Goal: Task Accomplishment & Management: Manage account settings

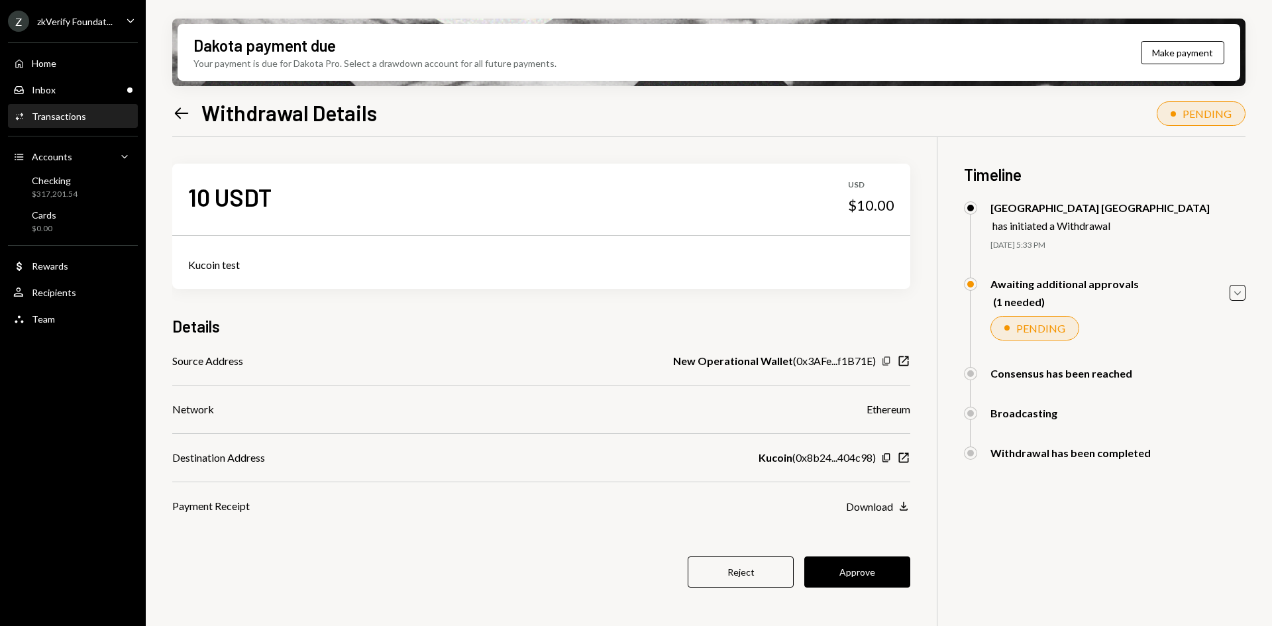
click at [882, 363] on icon "Copy" at bounding box center [886, 361] width 11 height 11
click at [886, 450] on div "Kucoin ( 0x8b24...404c98 ) Copy New Window" at bounding box center [834, 458] width 152 height 16
click at [886, 457] on icon "Copy" at bounding box center [886, 457] width 11 height 11
click at [844, 563] on button "Approve" at bounding box center [857, 571] width 106 height 31
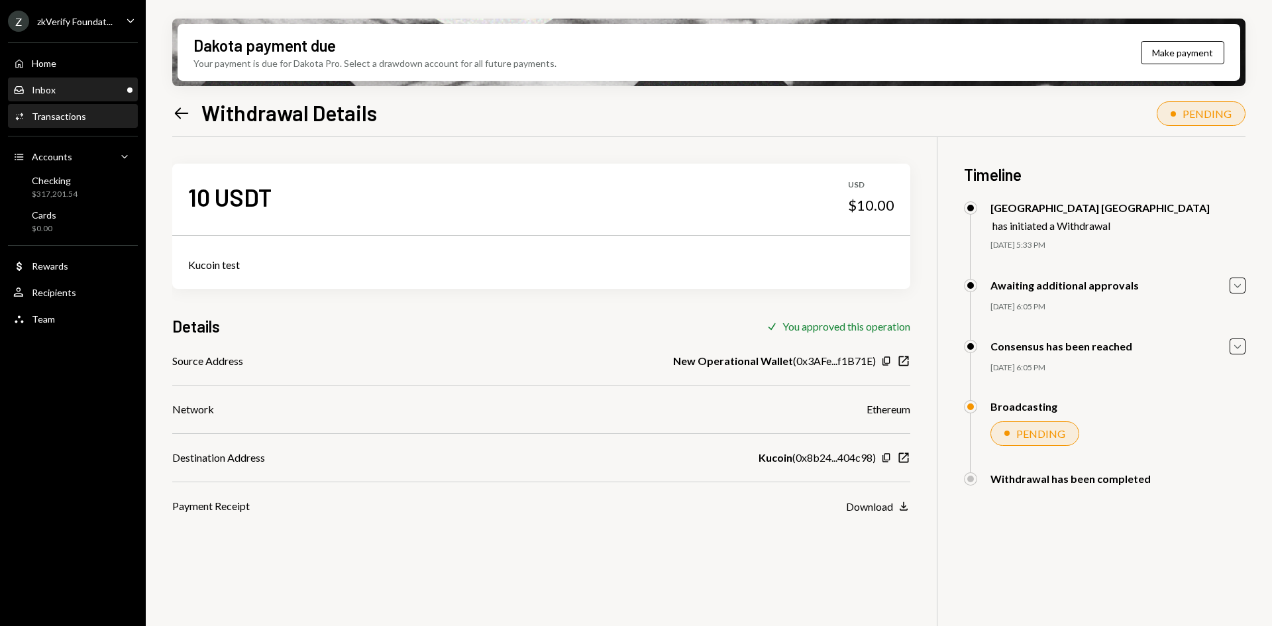
click at [49, 96] on div "Inbox Inbox" at bounding box center [72, 90] width 119 height 23
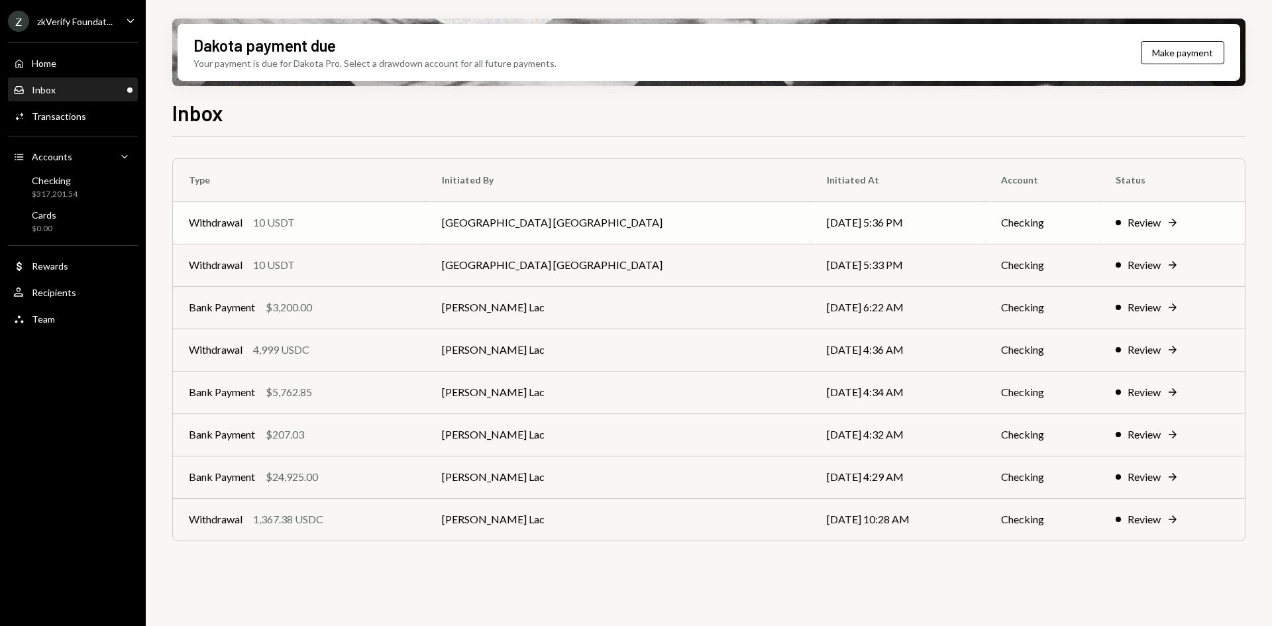
click at [501, 228] on td "Savannah Netherlands" at bounding box center [618, 222] width 384 height 42
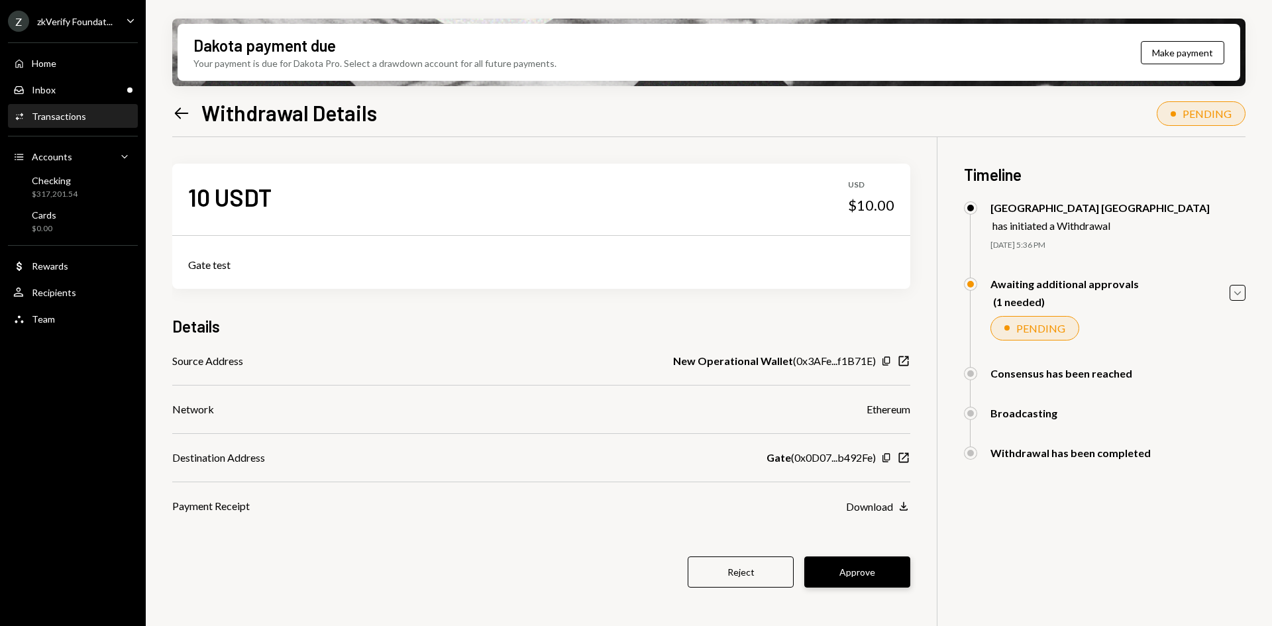
click at [887, 568] on button "Approve" at bounding box center [857, 571] width 106 height 31
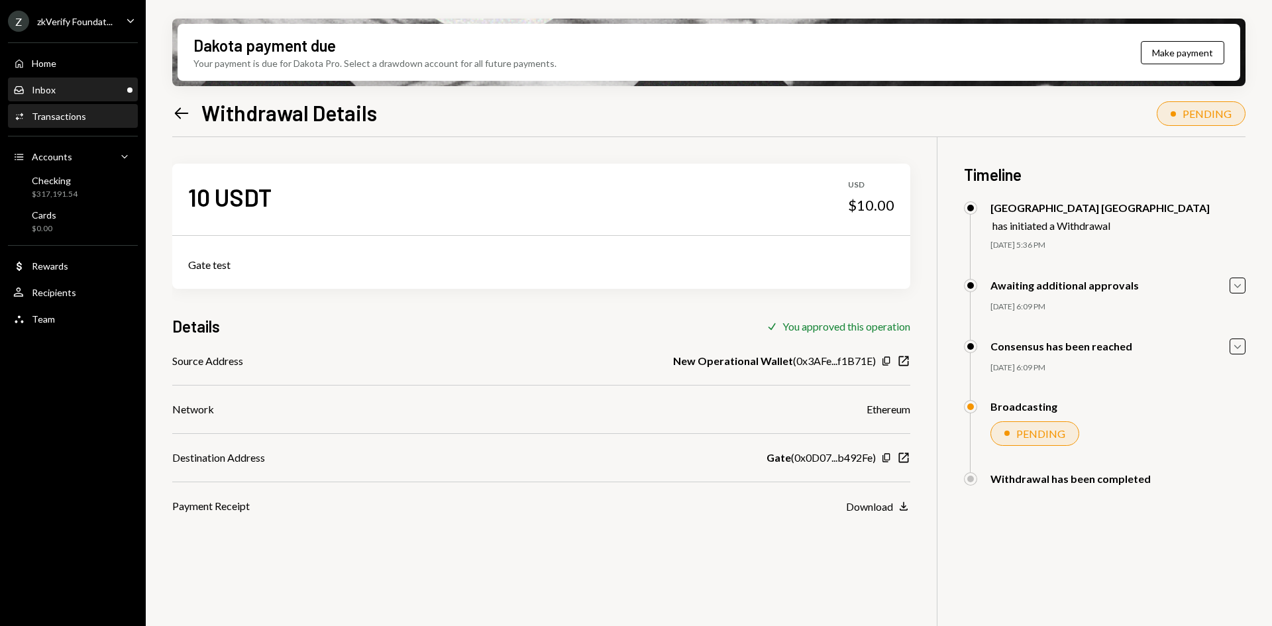
click at [83, 90] on div "Inbox Inbox" at bounding box center [72, 90] width 119 height 12
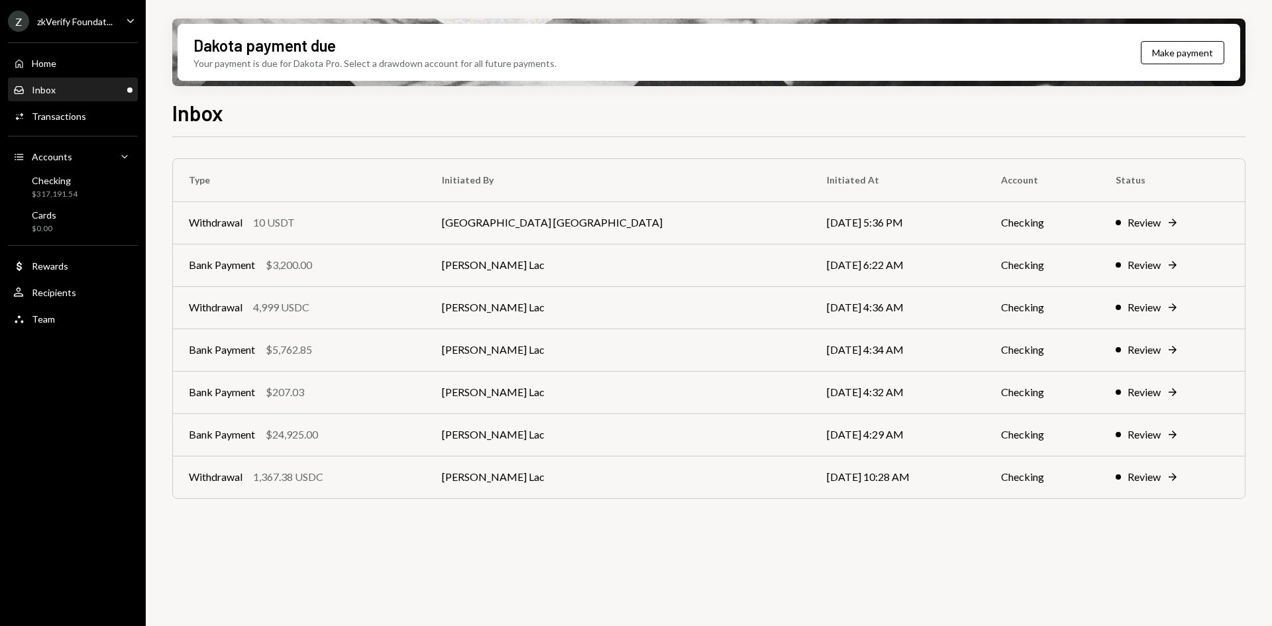
click at [516, 535] on div "Type Initiated By Initiated At Account Status Withdrawal 10 USDT Savannah Nethe…" at bounding box center [708, 389] width 1073 height 504
click at [385, 260] on div "Bank Payment $3,200.00" at bounding box center [299, 265] width 221 height 16
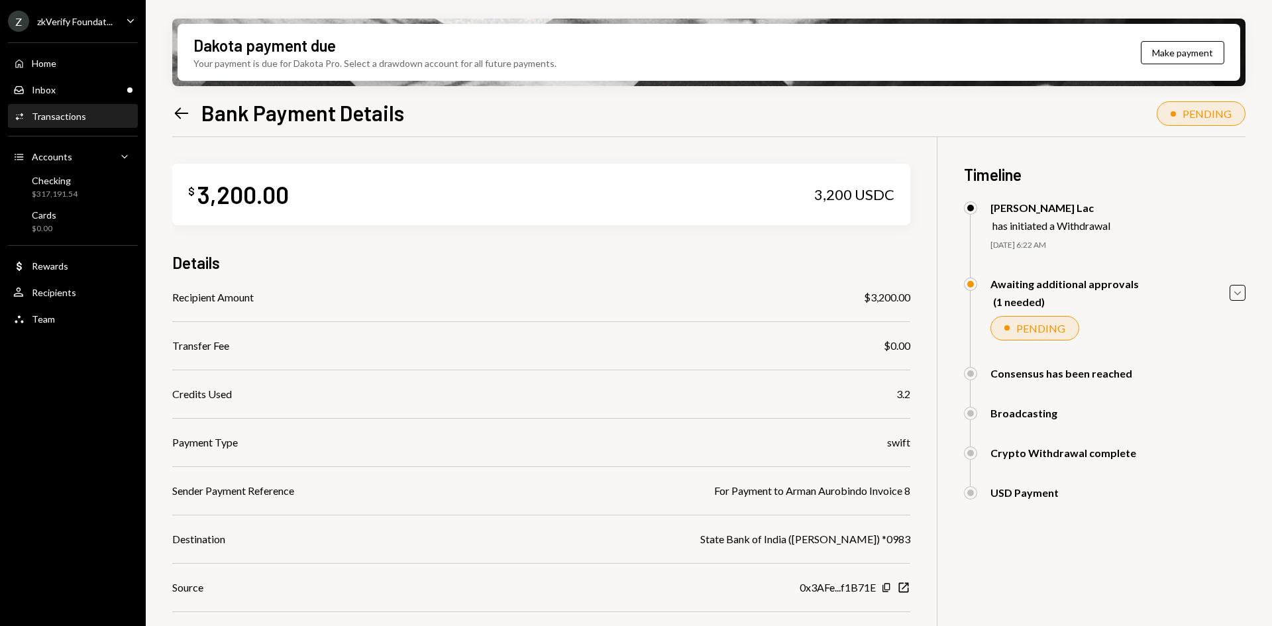
click at [183, 107] on icon "Left Arrow" at bounding box center [181, 113] width 19 height 19
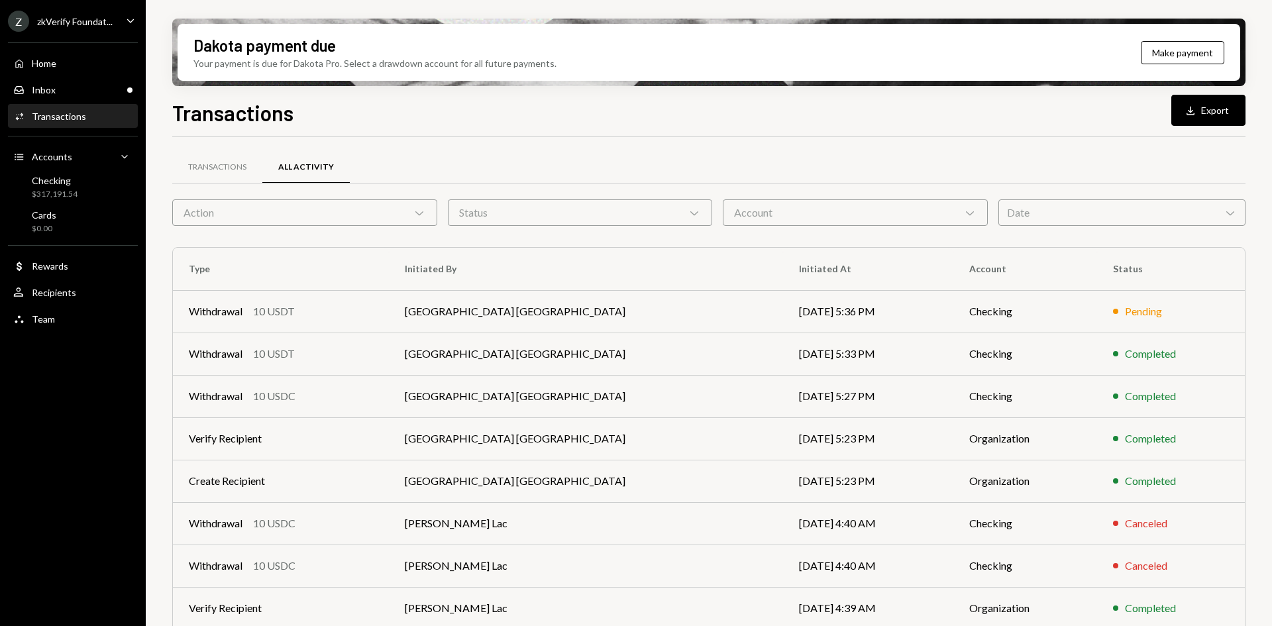
click at [136, 17] on icon "Caret Down" at bounding box center [130, 20] width 15 height 15
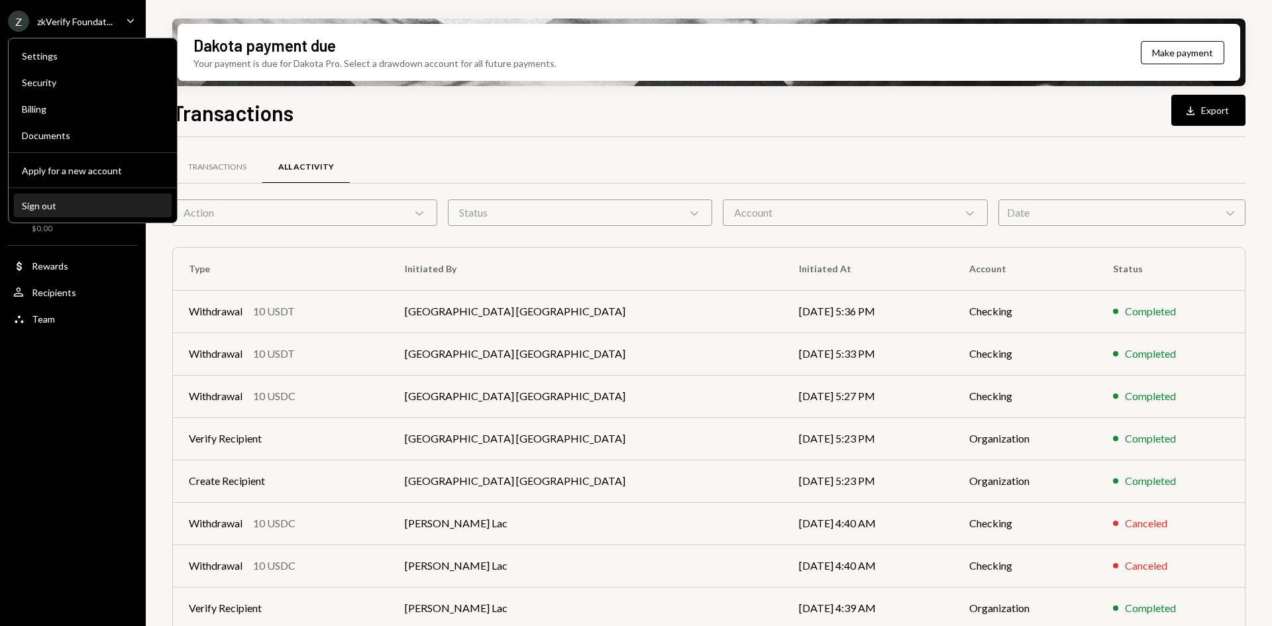
click at [66, 201] on div "Sign out" at bounding box center [93, 205] width 142 height 11
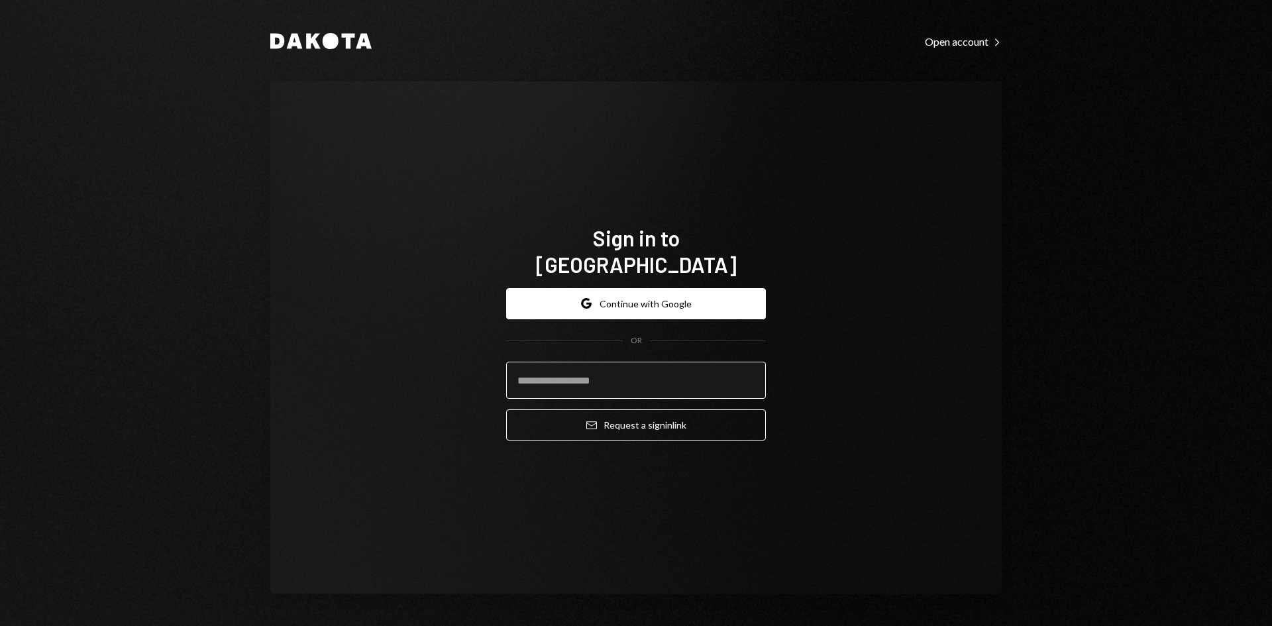
click at [600, 371] on input "email" at bounding box center [636, 380] width 260 height 37
type input "**********"
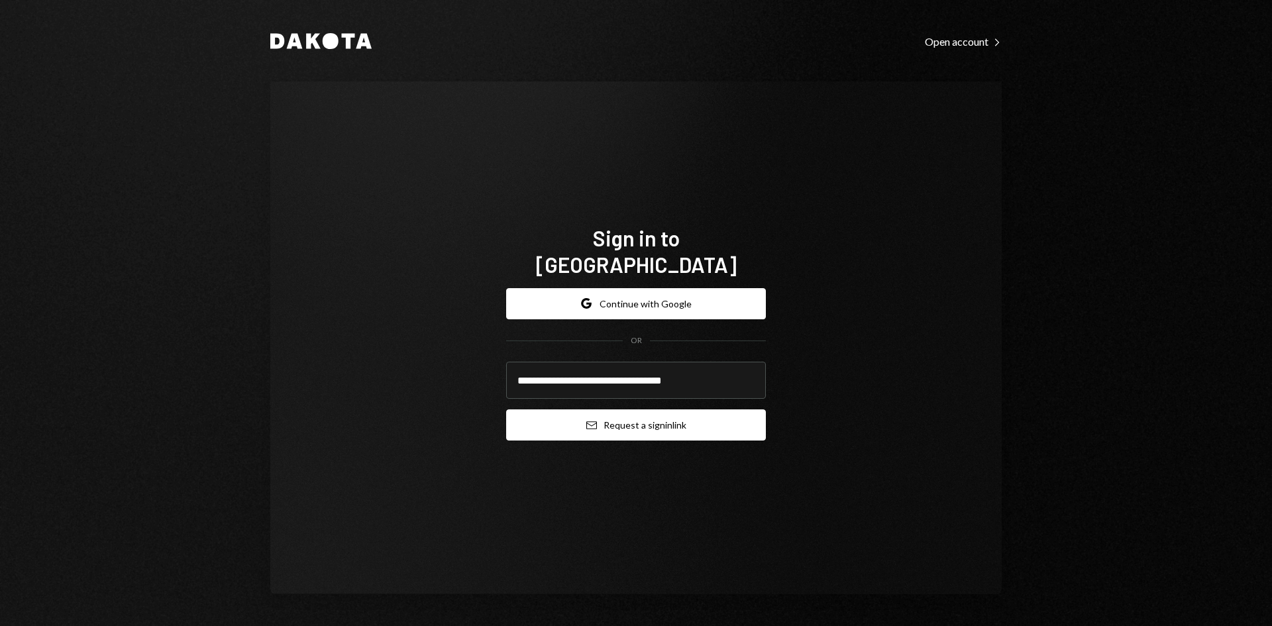
click at [619, 409] on button "Email Request a sign in link" at bounding box center [636, 424] width 260 height 31
